Goal: Information Seeking & Learning: Learn about a topic

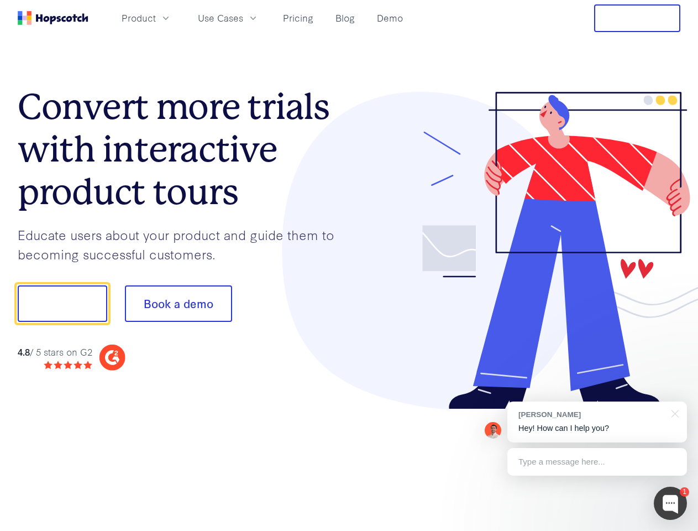
click at [349, 265] on div at bounding box center [515, 251] width 332 height 318
click at [156, 18] on span "Product" at bounding box center [139, 18] width 34 height 14
click at [243, 18] on span "Use Cases" at bounding box center [220, 18] width 45 height 14
click at [638, 18] on button "Free Trial" at bounding box center [637, 18] width 86 height 28
click at [62, 304] on button "Show me!" at bounding box center [63, 303] width 90 height 36
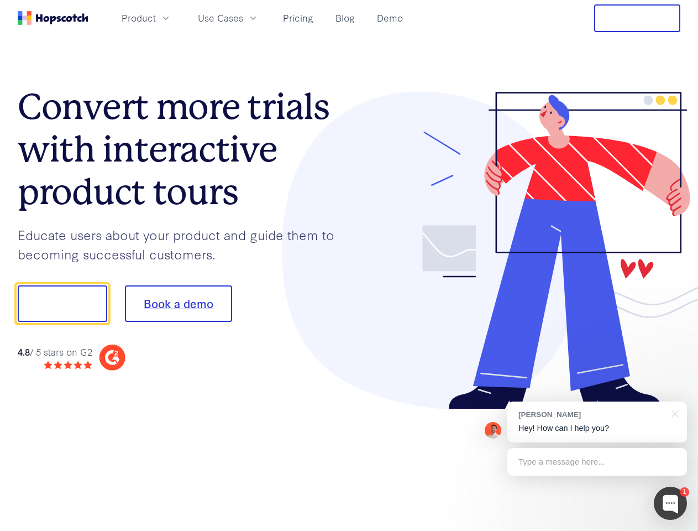
click at [178, 304] on button "Book a demo" at bounding box center [178, 303] width 107 height 36
click at [671, 503] on div at bounding box center [670, 503] width 33 height 33
click at [597, 422] on div "[PERSON_NAME] Hey! How can I help you?" at bounding box center [598, 421] width 180 height 41
click at [673, 412] on div at bounding box center [583, 302] width 207 height 369
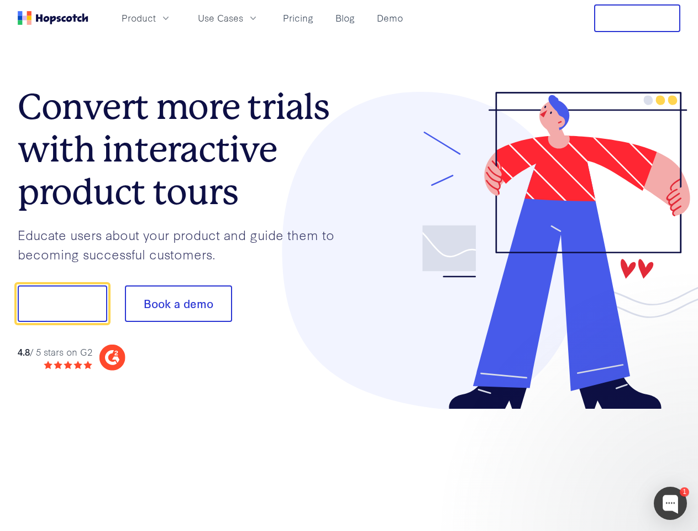
click at [597, 462] on div at bounding box center [583, 376] width 207 height 221
